Goal: Task Accomplishment & Management: Manage account settings

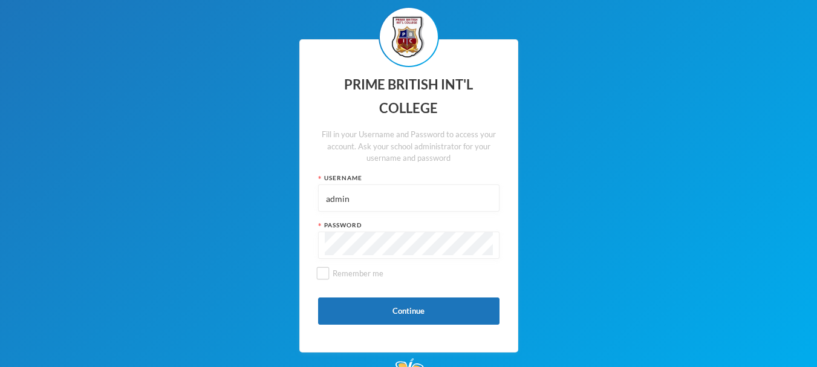
click at [414, 197] on input "admin" at bounding box center [409, 198] width 168 height 27
click at [567, 209] on div "PRIME BRITISH INT'L COLLEGE Fill in your Username and Password to access your a…" at bounding box center [408, 196] width 817 height 392
click at [428, 304] on button "Continue" at bounding box center [408, 311] width 181 height 27
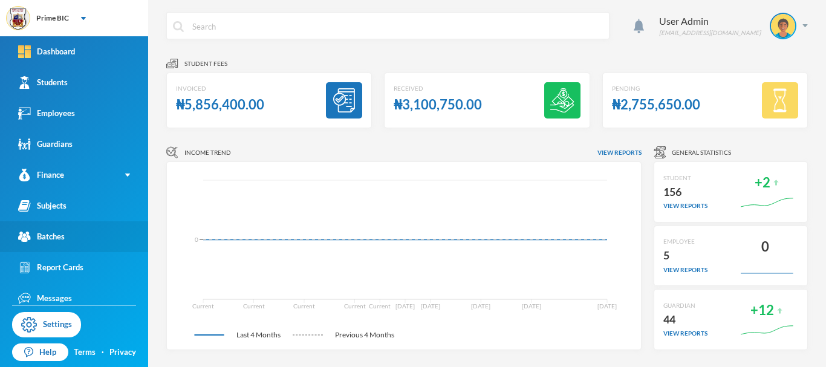
click at [60, 244] on link "Batches" at bounding box center [74, 236] width 148 height 31
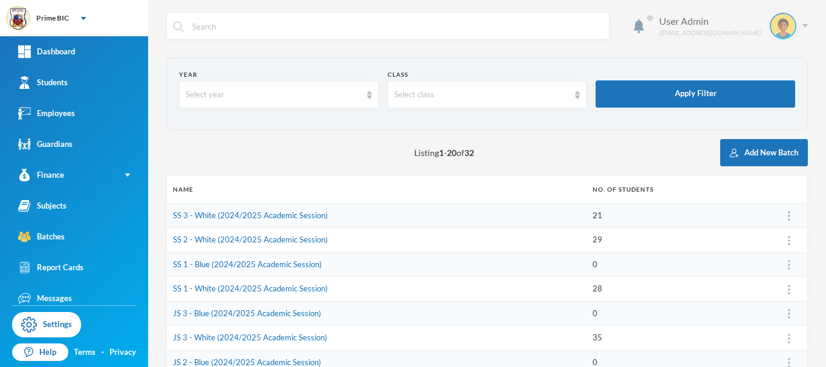
click at [748, 34] on div "[EMAIL_ADDRESS][DOMAIN_NAME]" at bounding box center [710, 32] width 102 height 9
click at [752, 91] on img "button" at bounding box center [750, 88] width 9 height 8
